Goal: Task Accomplishment & Management: Use online tool/utility

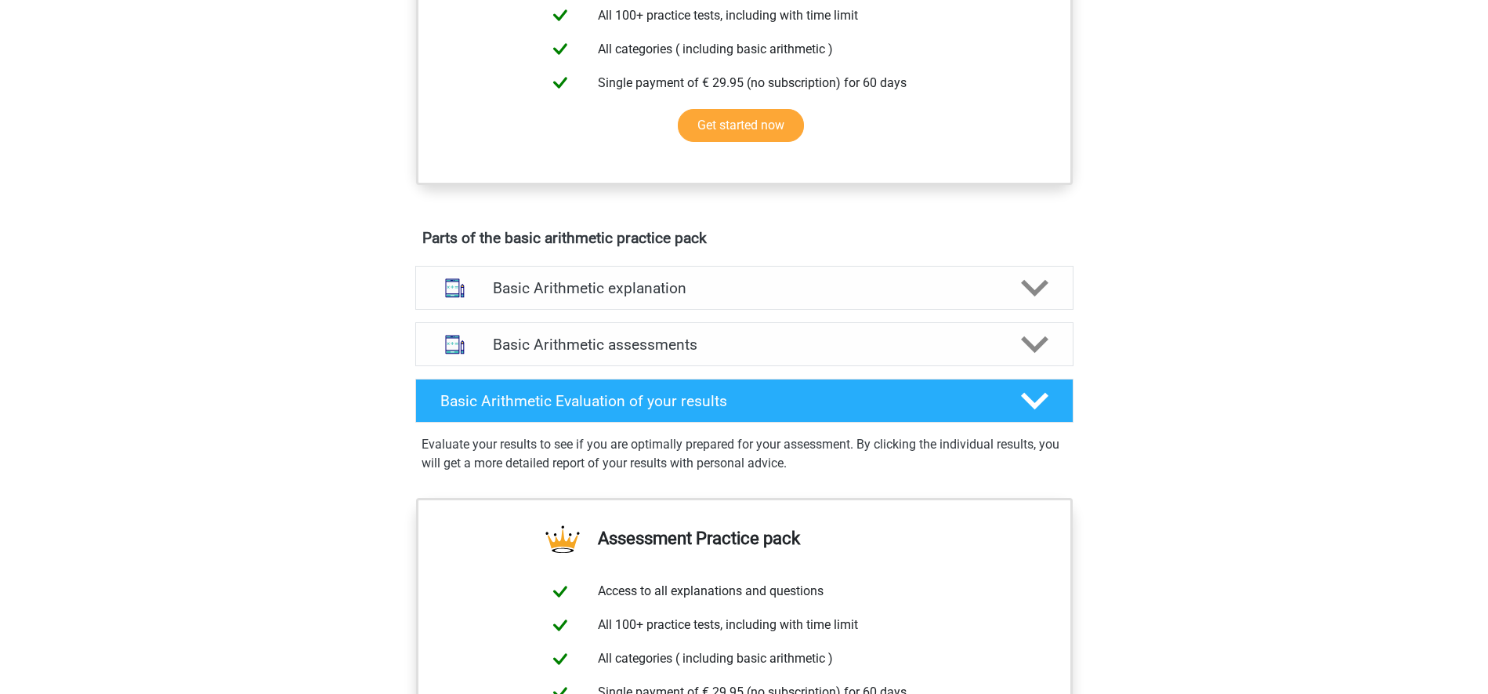
scroll to position [627, 0]
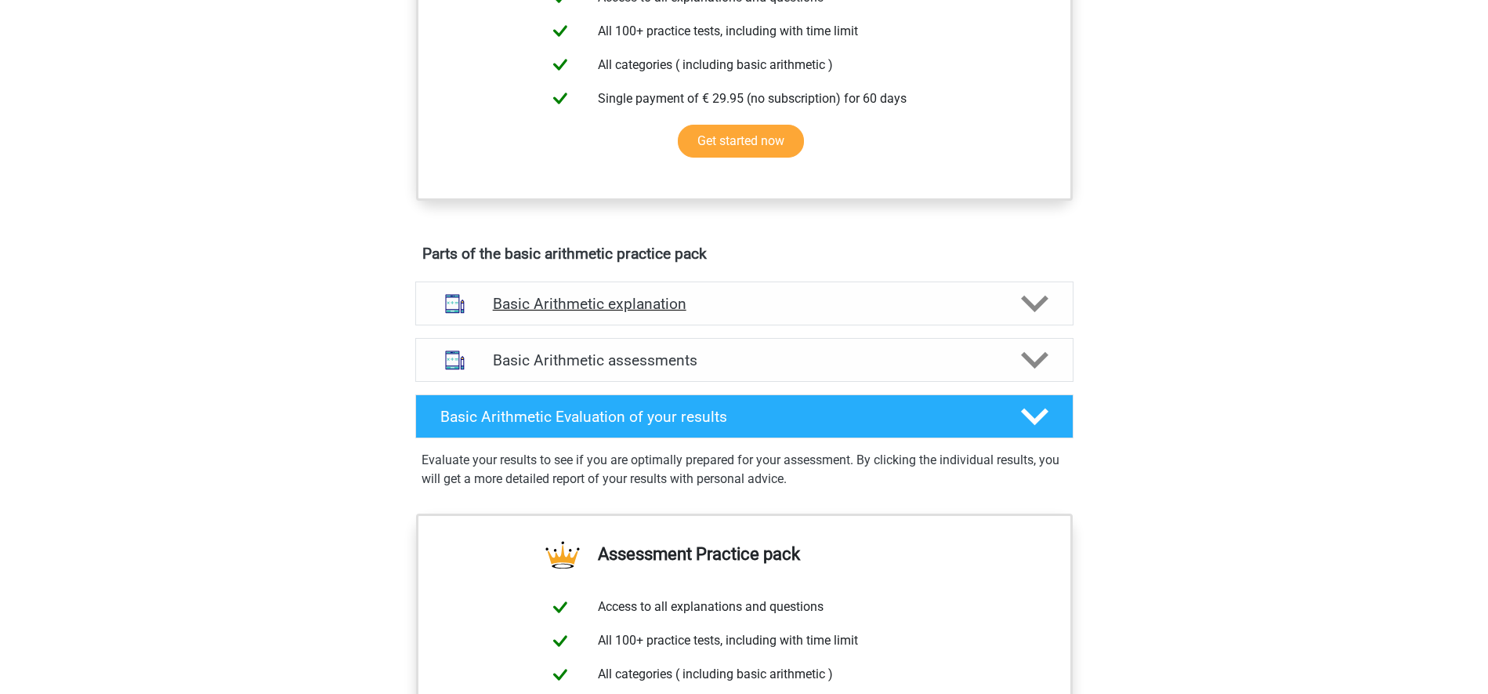
click at [444, 304] on img at bounding box center [455, 304] width 40 height 40
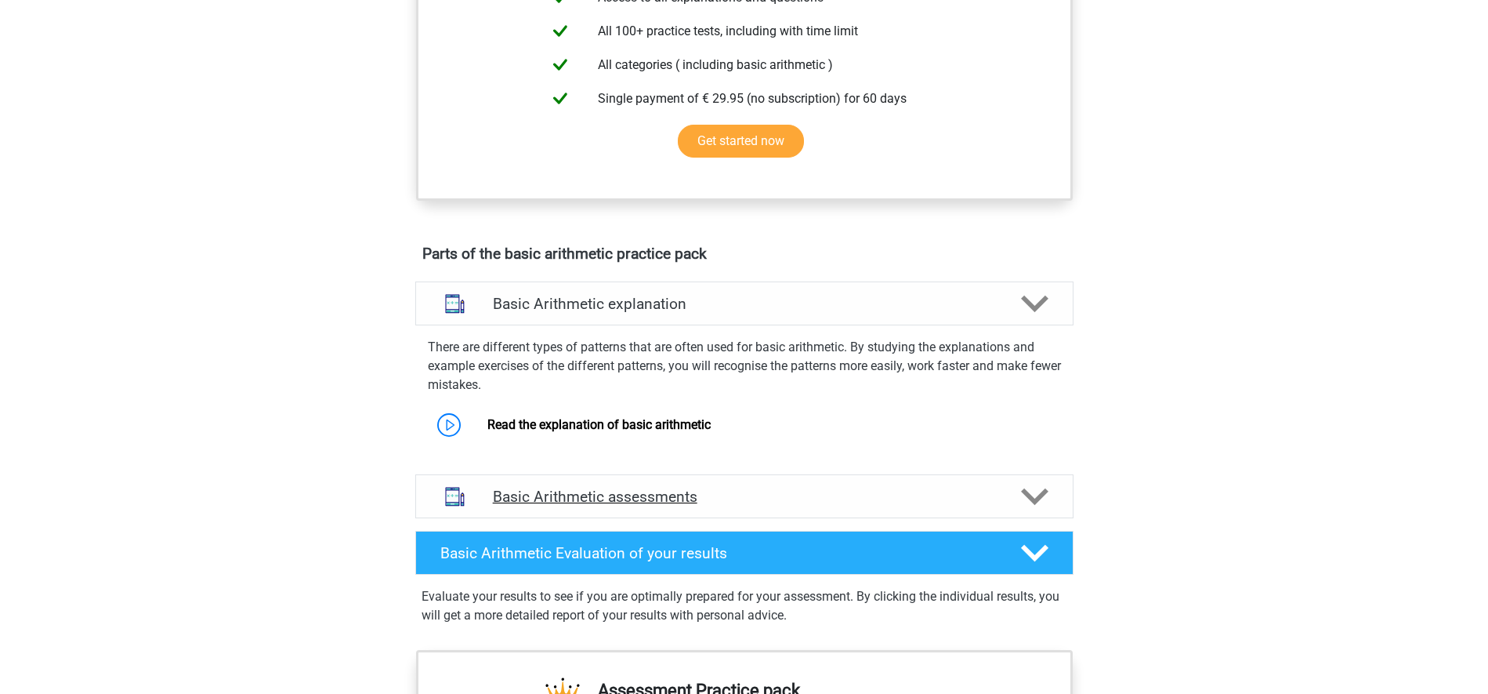
click at [594, 496] on h4 "Basic Arithmetic assessments" at bounding box center [744, 496] width 503 height 18
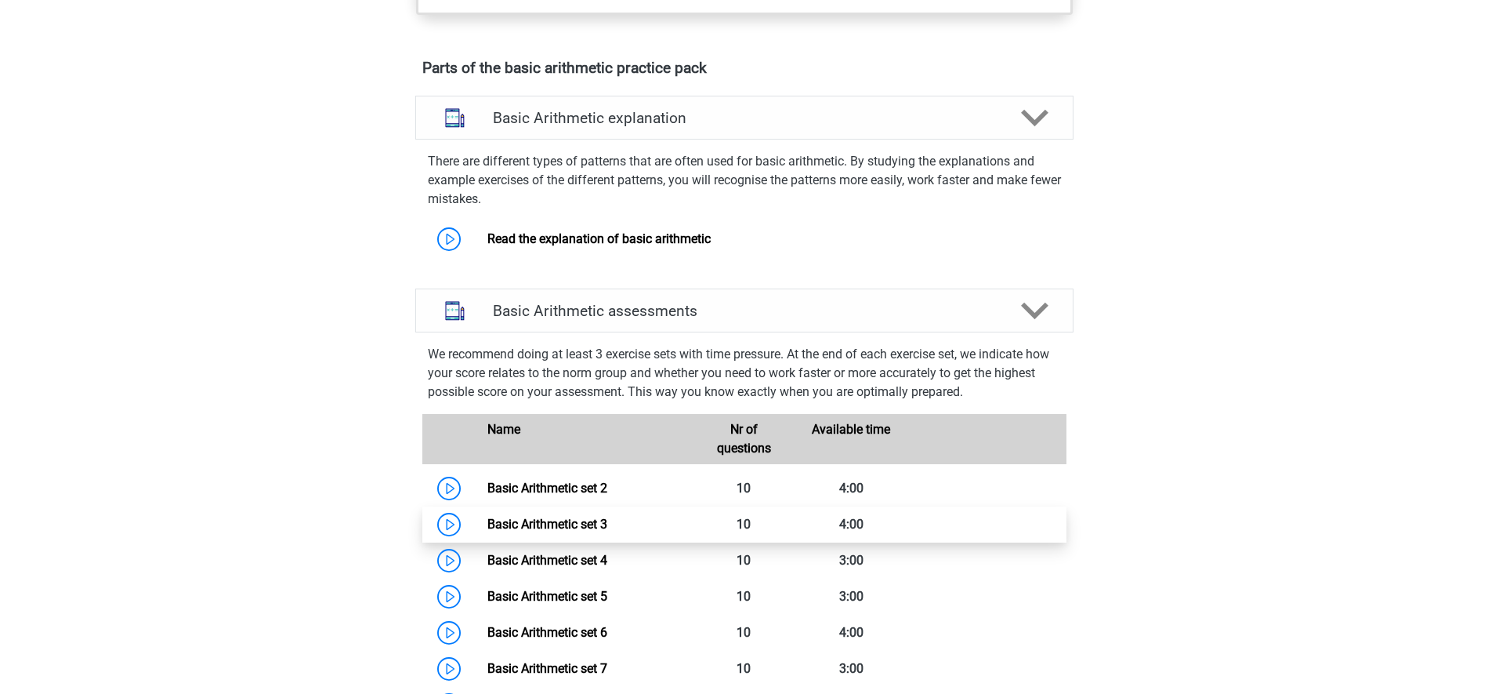
scroll to position [862, 0]
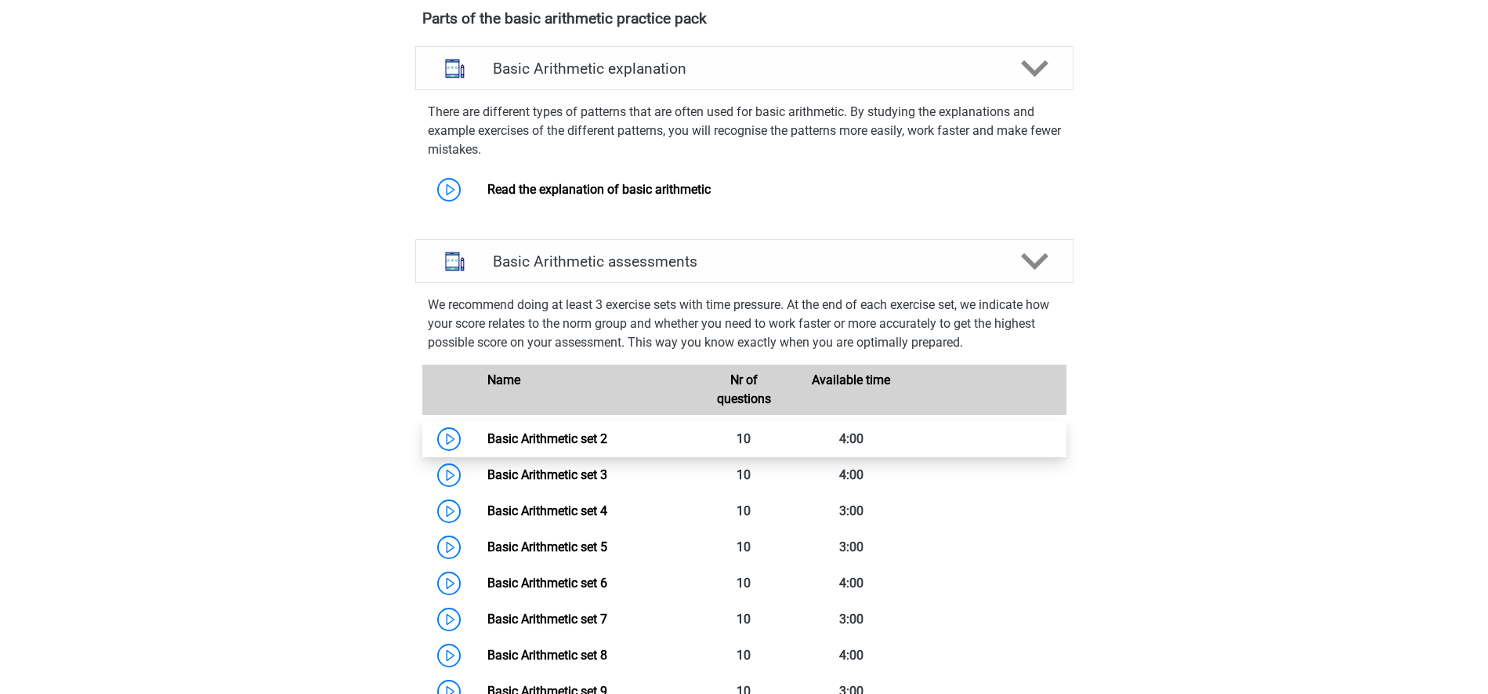
click at [487, 441] on link "Basic Arithmetic set 2" at bounding box center [547, 438] width 120 height 15
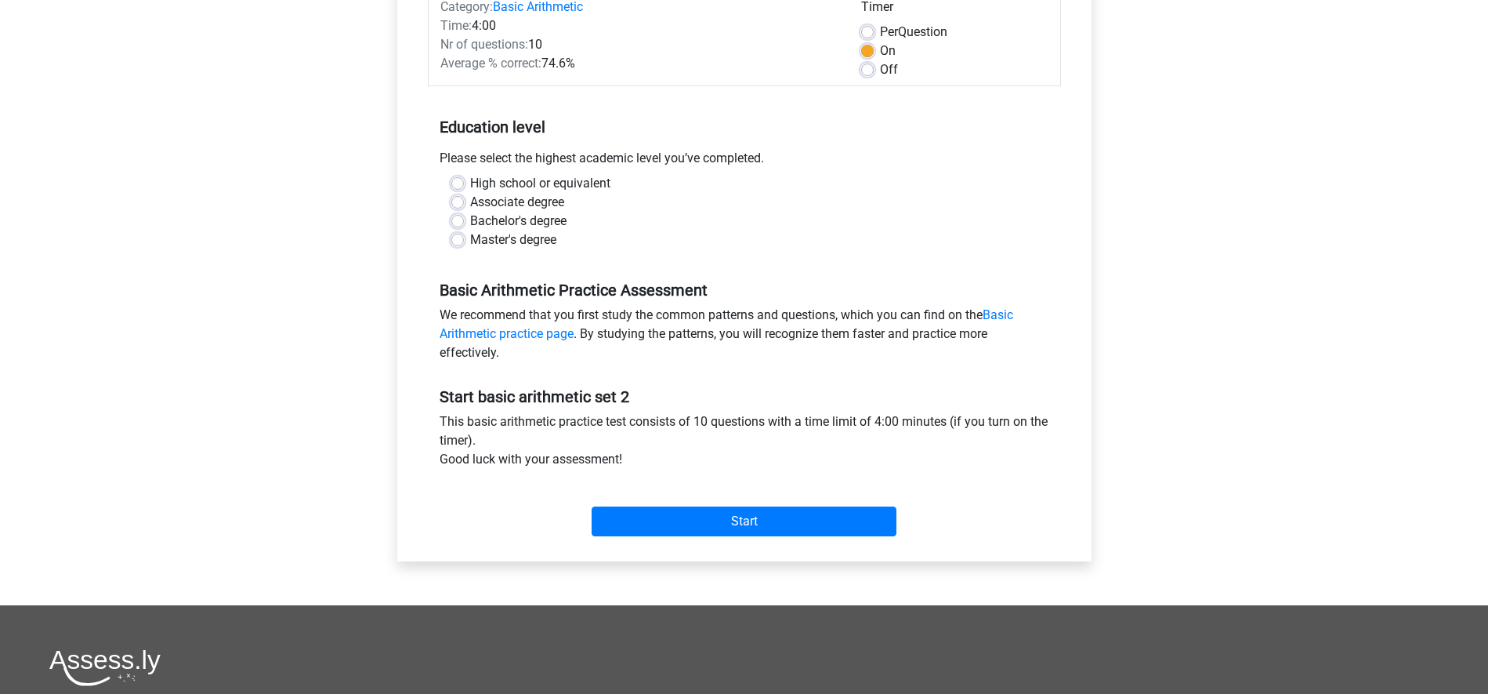
scroll to position [157, 0]
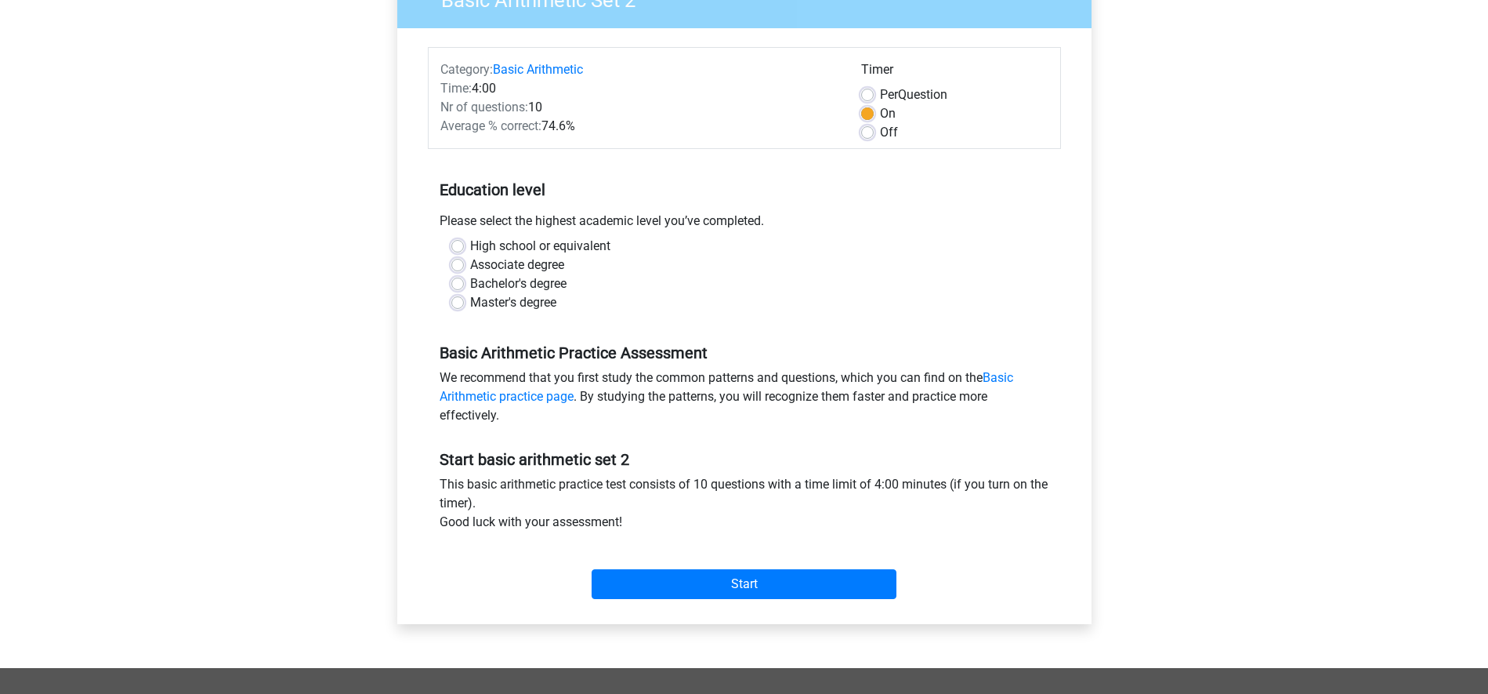
click at [523, 265] on label "Associate degree" at bounding box center [517, 265] width 94 height 19
click at [464, 265] on input "Associate degree" at bounding box center [457, 264] width 13 height 16
radio input "true"
click at [527, 253] on label "High school or equivalent" at bounding box center [540, 246] width 140 height 19
click at [464, 252] on input "High school or equivalent" at bounding box center [457, 245] width 13 height 16
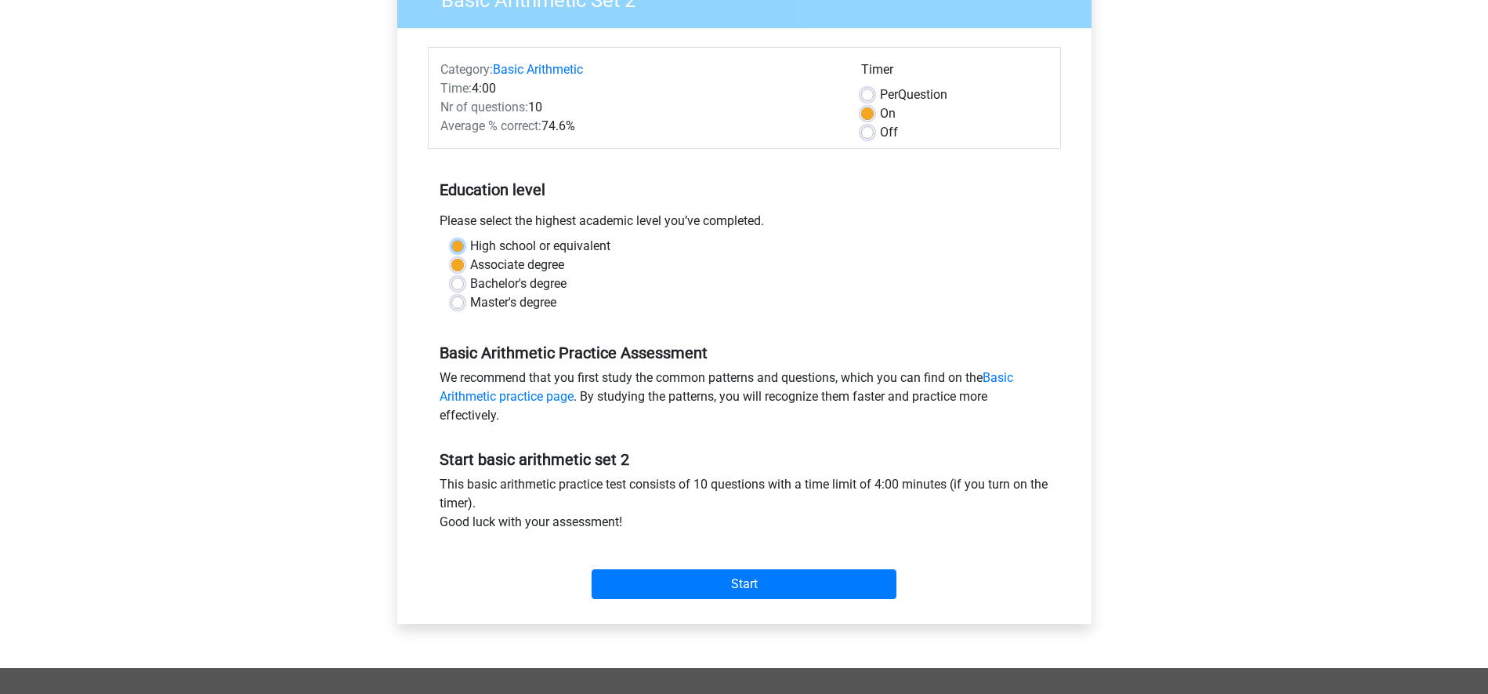
radio input "true"
click at [693, 586] on input "Start" at bounding box center [744, 584] width 305 height 30
